Goal: Transaction & Acquisition: Purchase product/service

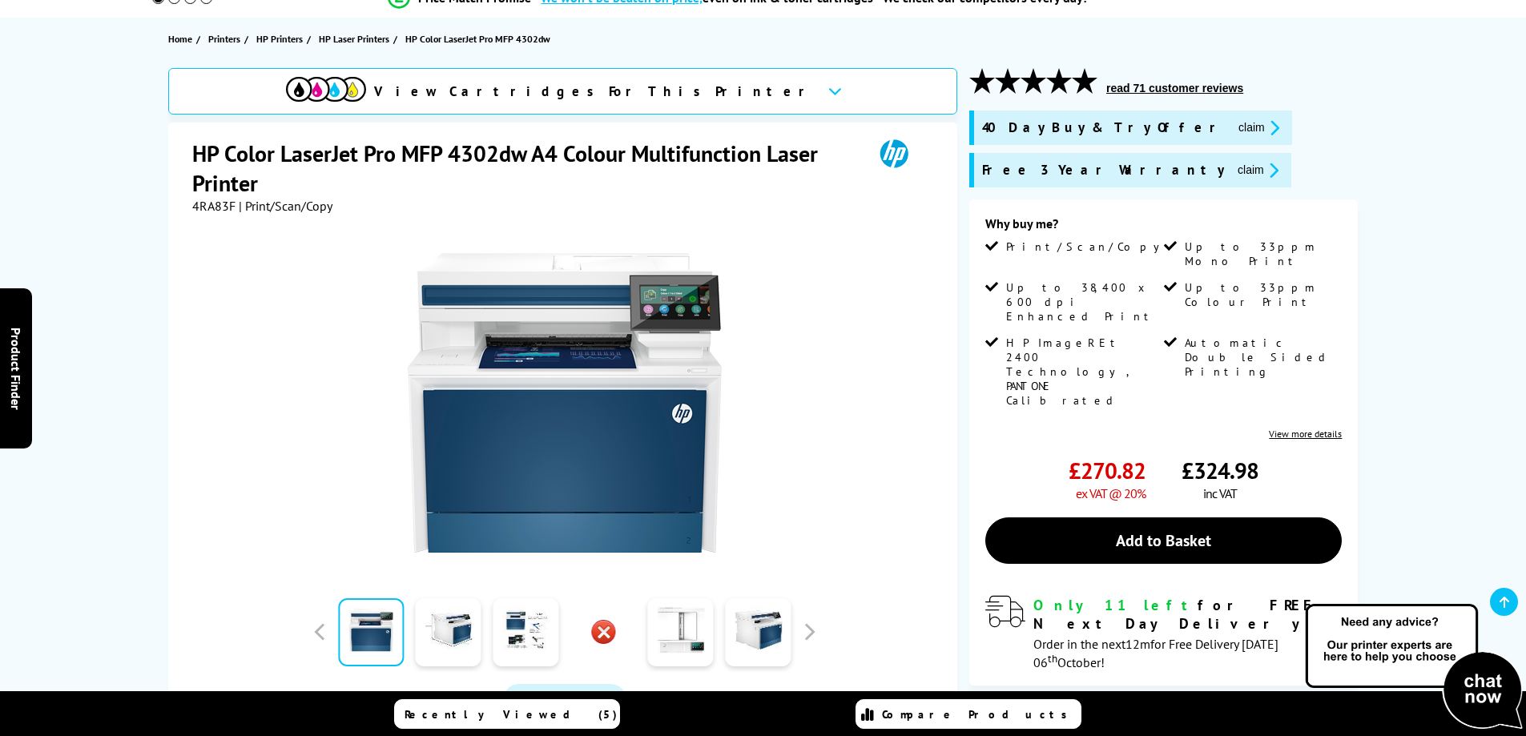
scroll to position [80, 0]
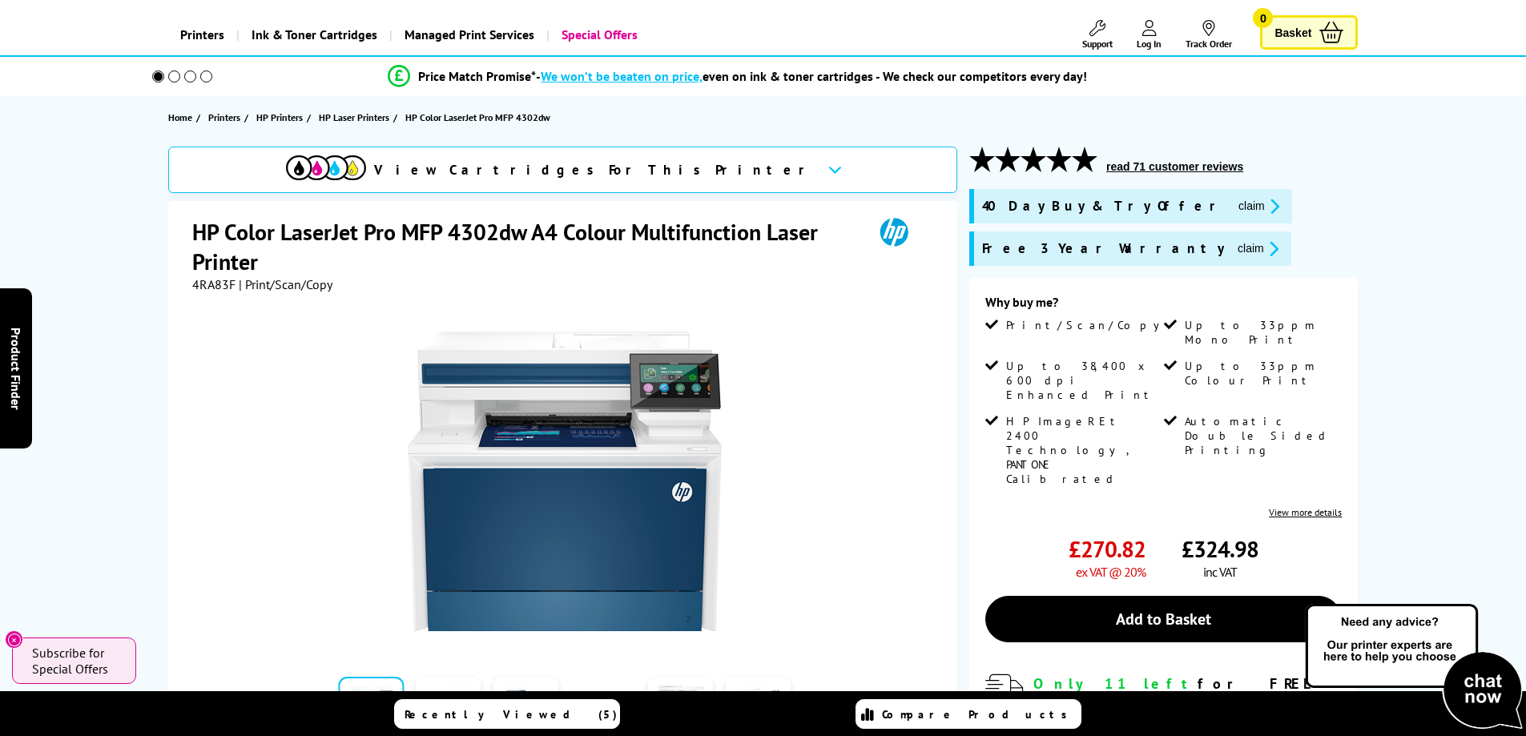
click at [533, 227] on h1 "HP Color LaserJet Pro MFP 4302dw A4 Colour Multifunction Laser Printer" at bounding box center [524, 246] width 665 height 59
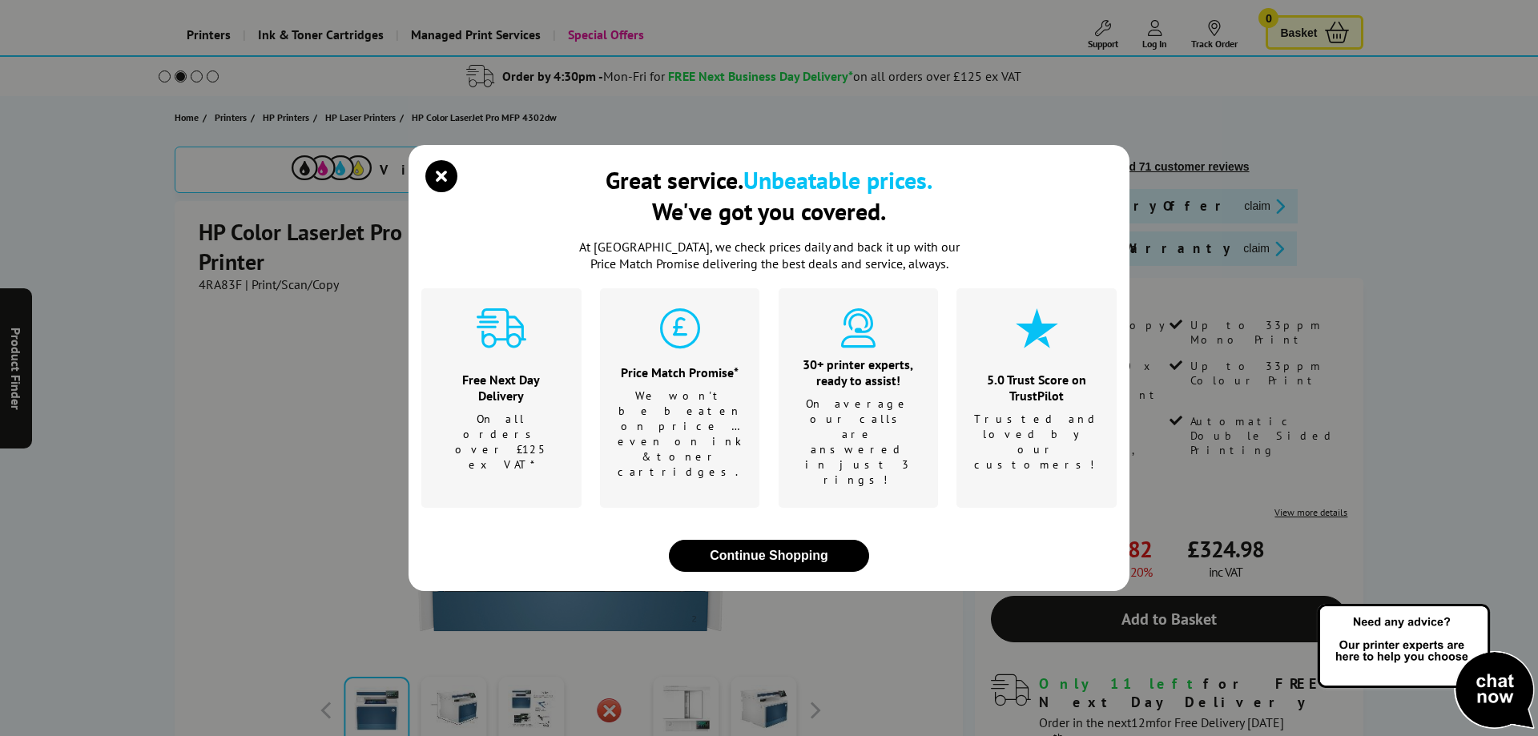
click at [525, 227] on div "Great service. Unbeatable prices. We've got you covered." at bounding box center [768, 201] width 695 height 74
click at [445, 192] on icon "close modal" at bounding box center [441, 176] width 32 height 32
